Goal: Find specific page/section: Find specific page/section

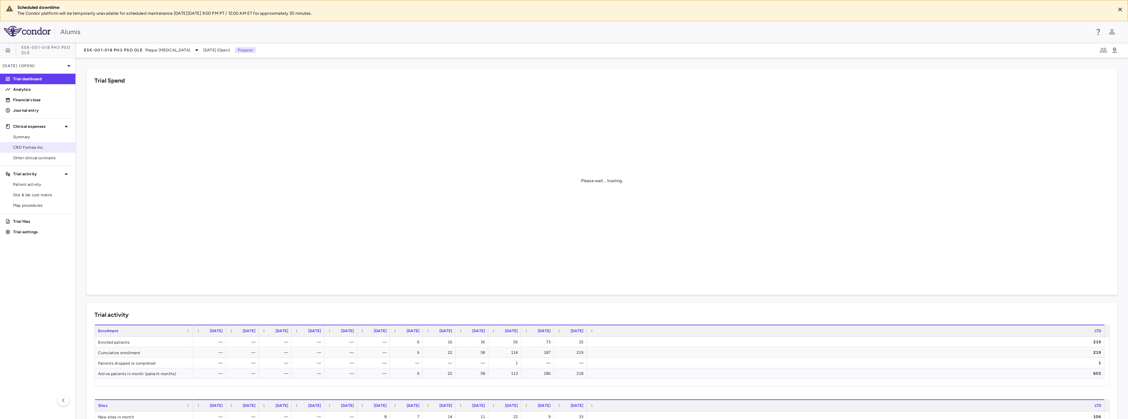
click at [29, 149] on span "CRO Fortrea Inc." at bounding box center [41, 148] width 57 height 6
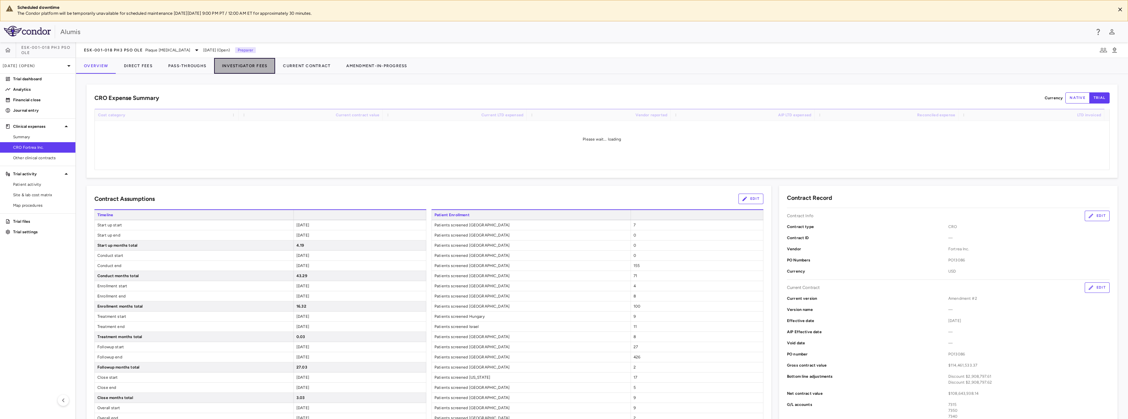
click at [256, 66] on button "Investigator Fees" at bounding box center [244, 66] width 61 height 16
